Goal: Navigation & Orientation: Find specific page/section

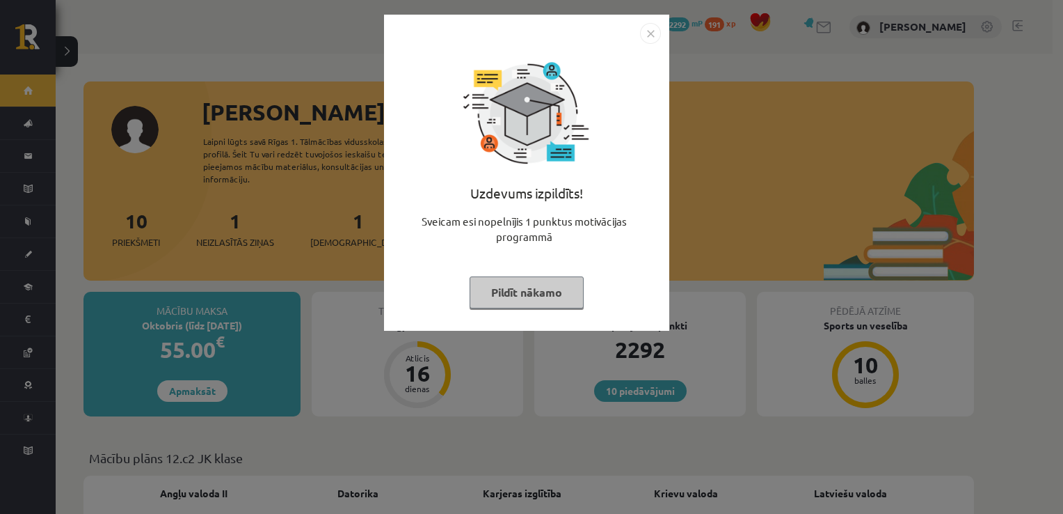
click at [644, 32] on img "Close" at bounding box center [650, 33] width 21 height 21
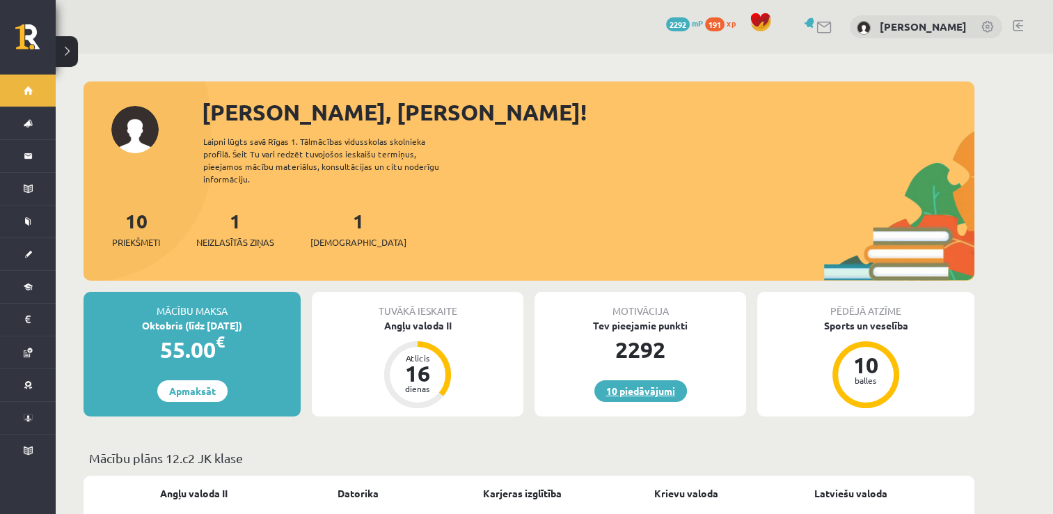
click at [633, 380] on link "10 piedāvājumi" at bounding box center [640, 391] width 93 height 22
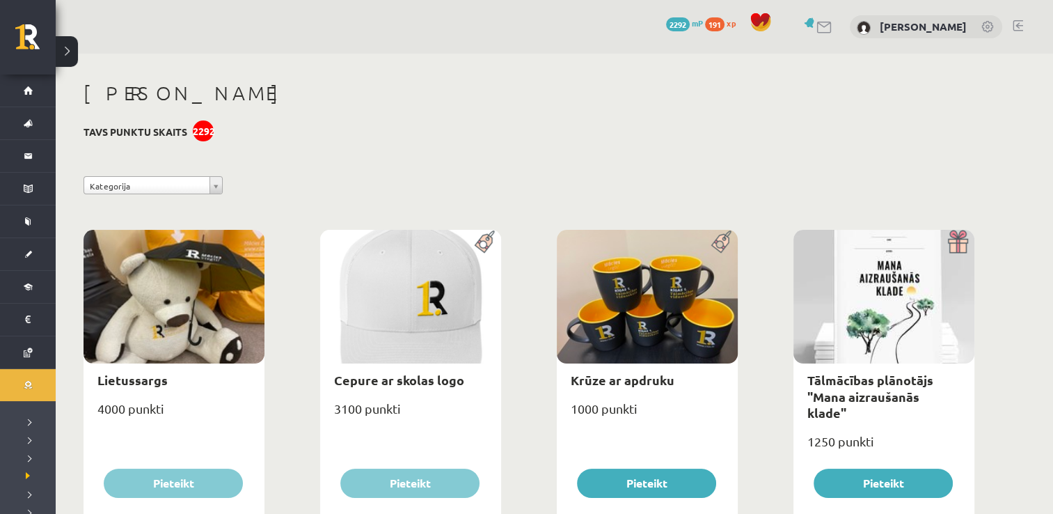
click at [205, 129] on div "2292" at bounding box center [203, 130] width 21 height 21
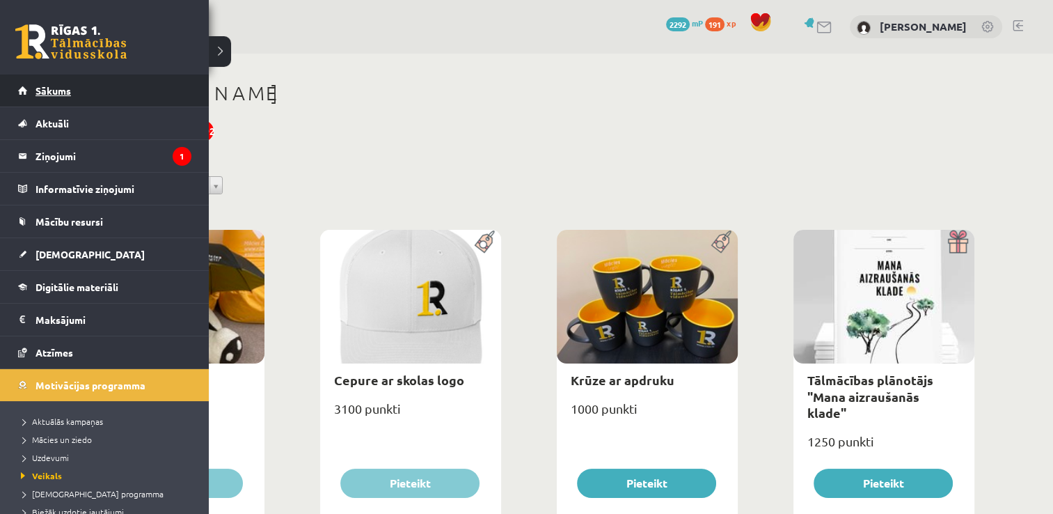
click at [35, 88] on span "Sākums" at bounding box center [52, 90] width 35 height 13
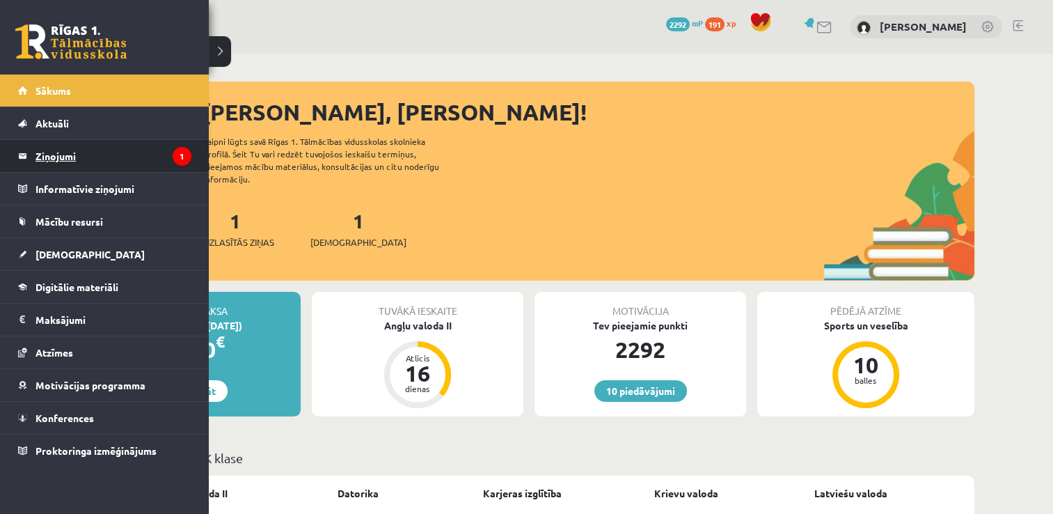
click at [45, 152] on legend "Ziņojumi 1" at bounding box center [113, 156] width 156 height 32
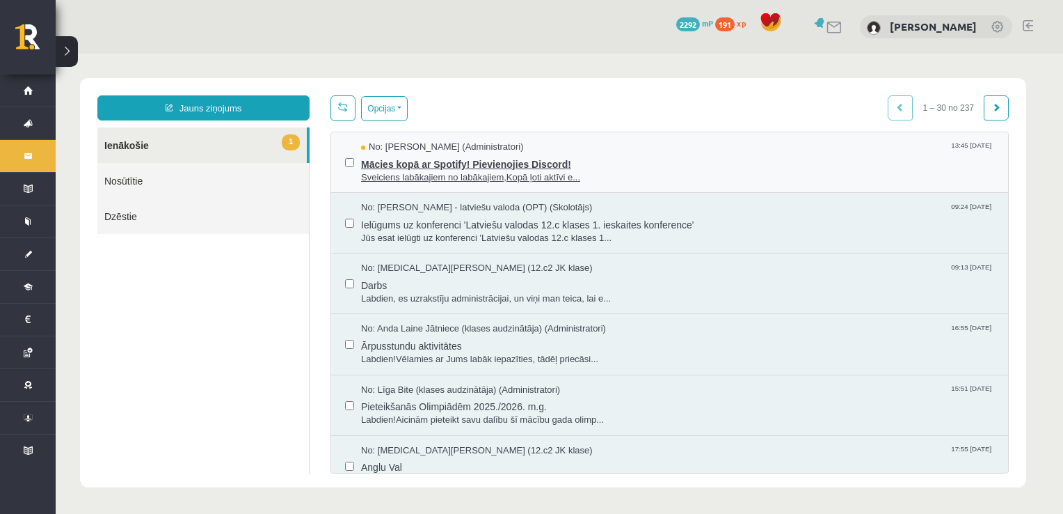
click at [390, 156] on span "Mācies kopā ar Spotify! Pievienojies Discord!" at bounding box center [677, 162] width 633 height 17
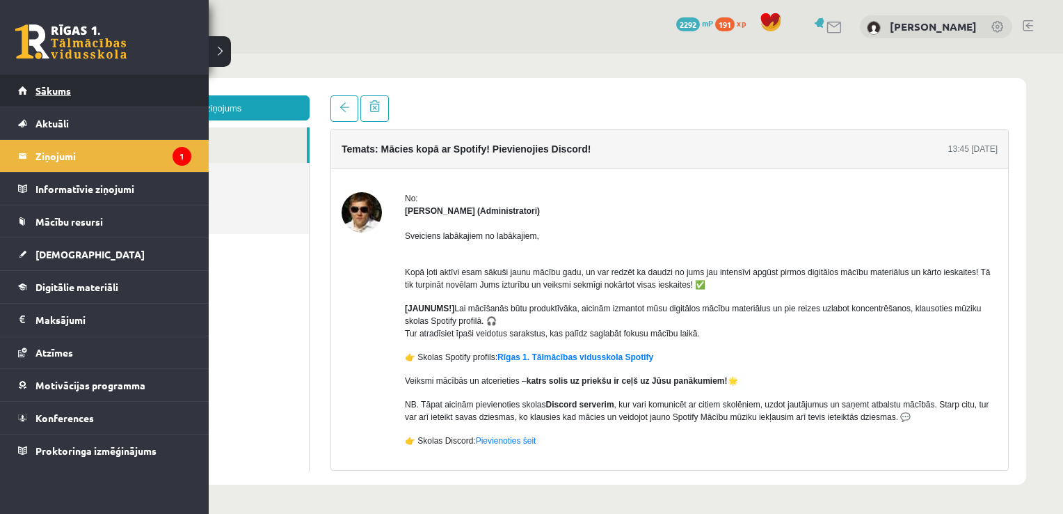
click at [27, 86] on link "Sākums" at bounding box center [104, 90] width 173 height 32
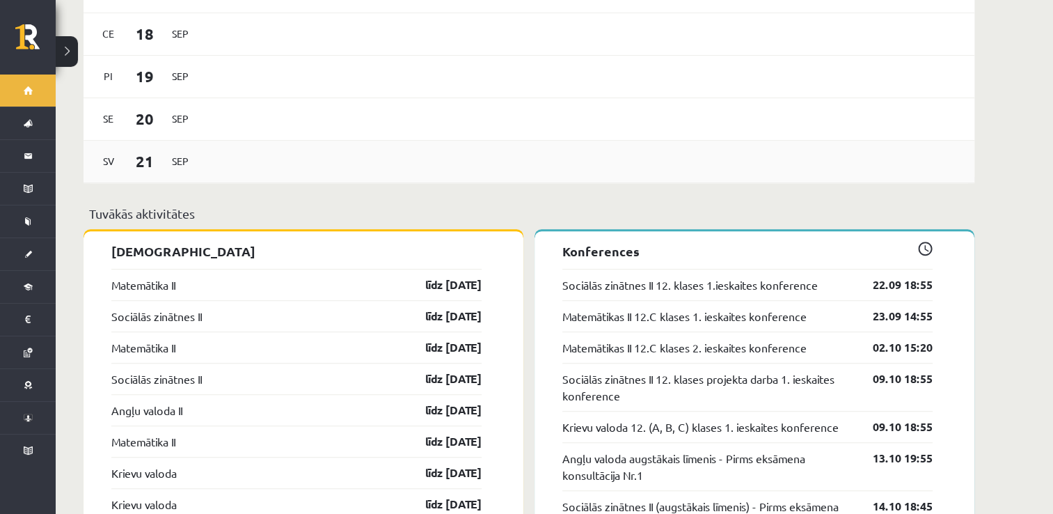
scroll to position [974, 0]
